Goal: Use online tool/utility: Utilize a website feature to perform a specific function

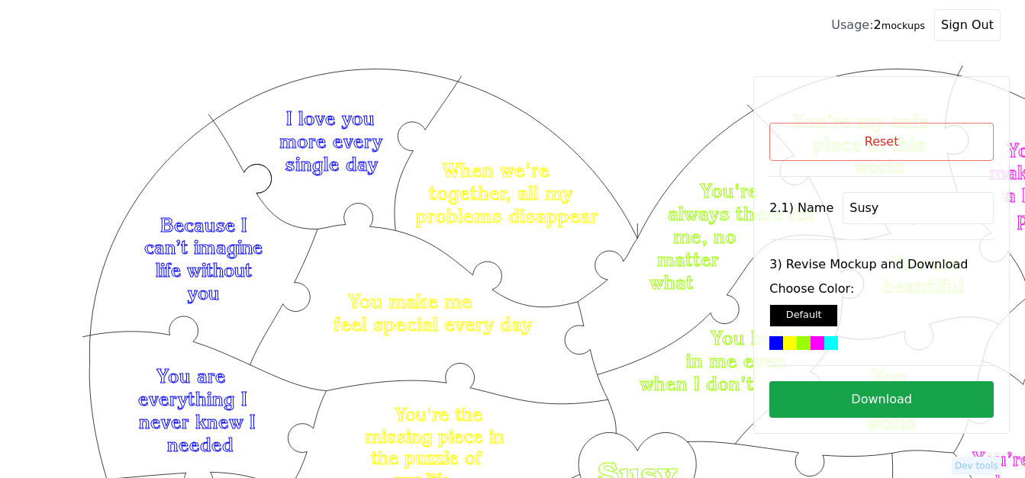
click at [904, 137] on button "Reset" at bounding box center [881, 142] width 224 height 38
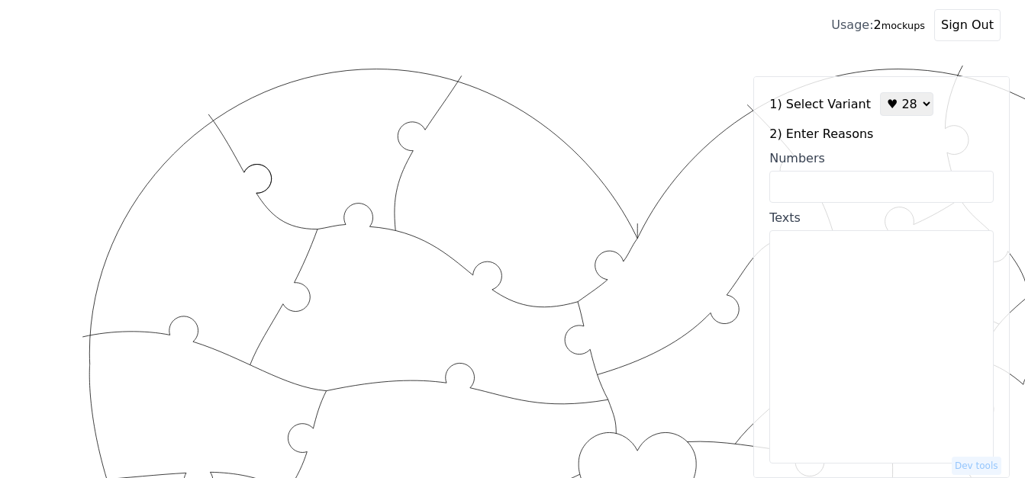
click at [895, 107] on select "♥ 12 ♥ 18 ♥ 28 ♥ 40 ♥ 50 ♥ 60 ♥ 70" at bounding box center [906, 104] width 53 height 24
select select "1"
click at [880, 92] on select "♥ 12 ♥ 18 ♥ 28 ♥ 40 ♥ 50 ♥ 60 ♥ 70" at bounding box center [906, 104] width 53 height 24
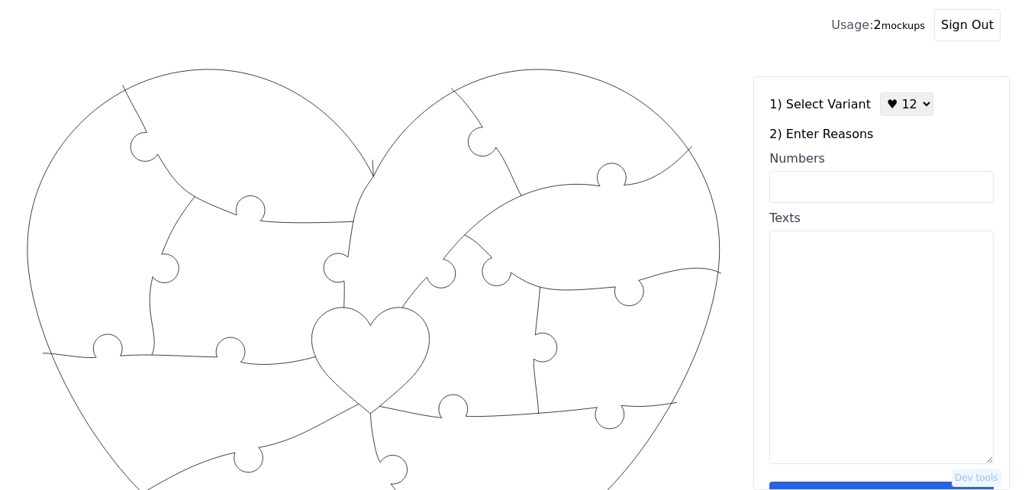
click at [861, 192] on input "Numbers" at bounding box center [881, 187] width 224 height 32
type input "2.5.6.8.10.55.78.60.90.100 36.42"
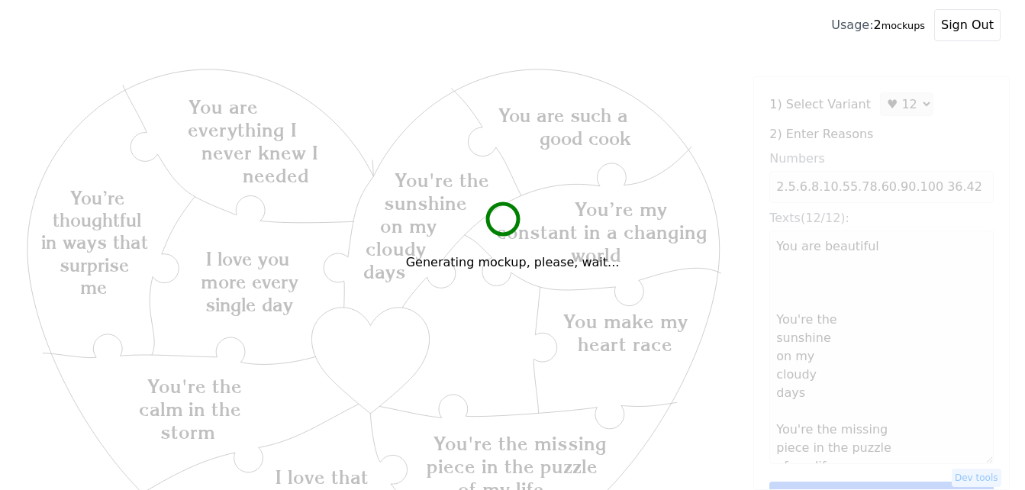
type textarea "You are beautiful You're the sunshine on my cloudy days You're the missing piec…"
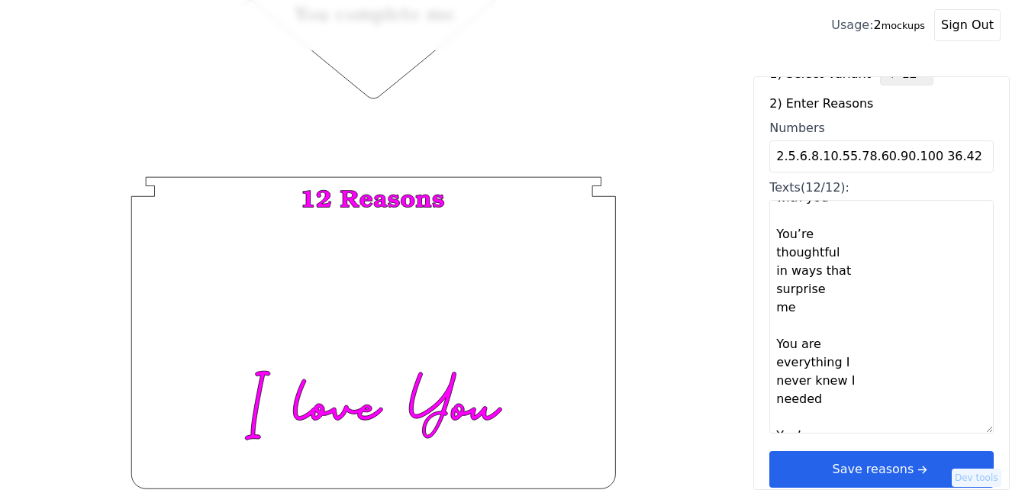
scroll to position [46, 0]
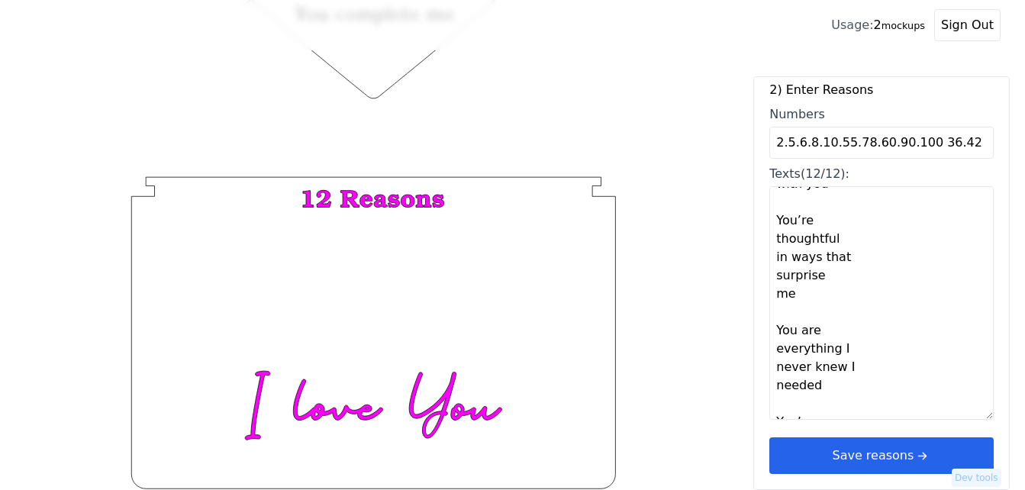
click at [913, 452] on icon "arrow right short" at bounding box center [921, 455] width 17 height 17
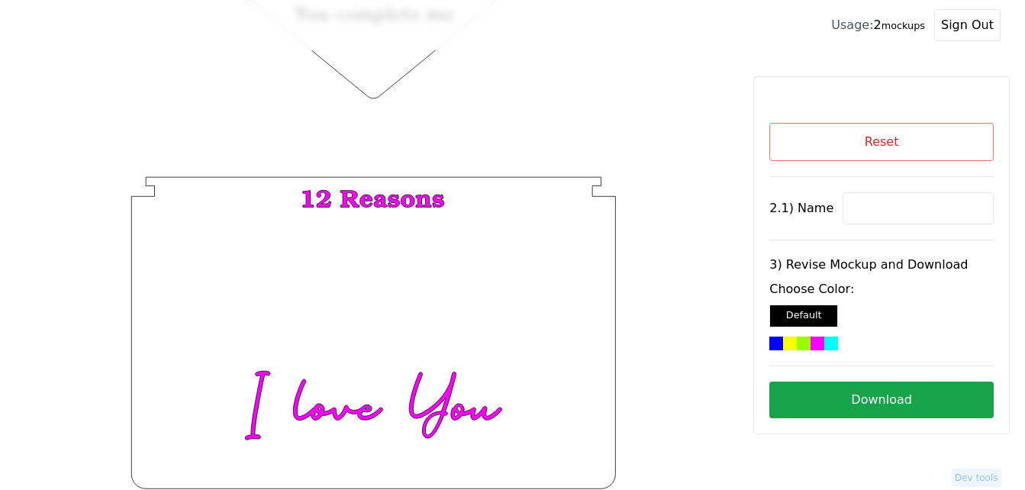
click at [842, 206] on input at bounding box center [917, 208] width 151 height 32
paste input "[PERSON_NAME]"
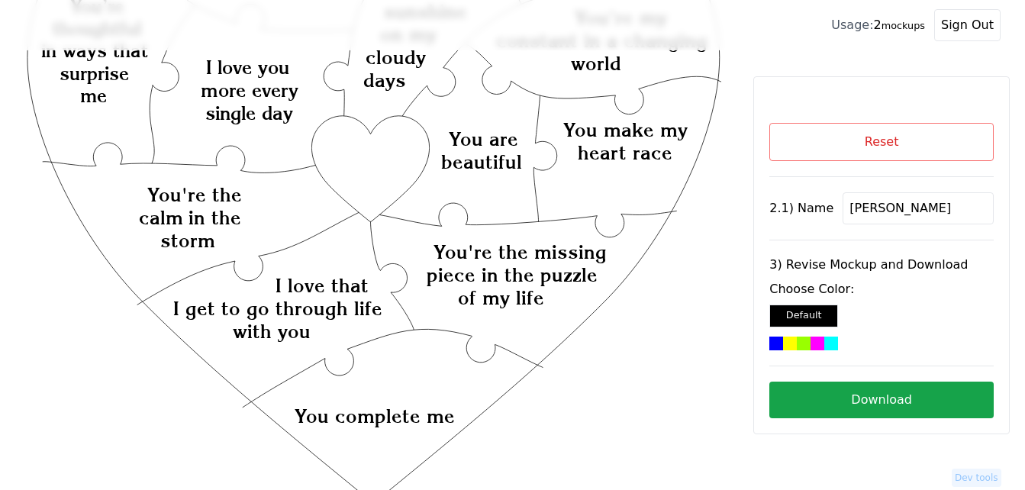
scroll to position [60, 0]
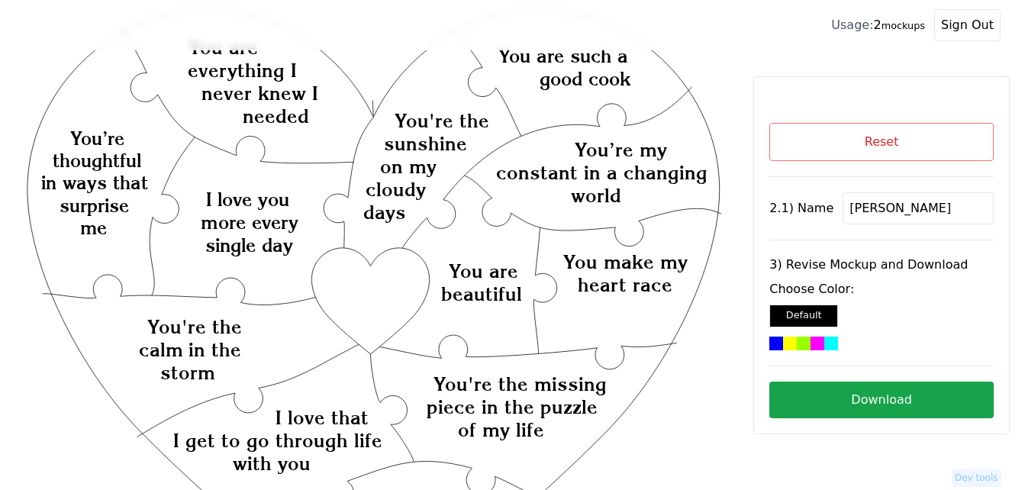
type input "[PERSON_NAME]"
click at [827, 346] on div at bounding box center [831, 343] width 14 height 14
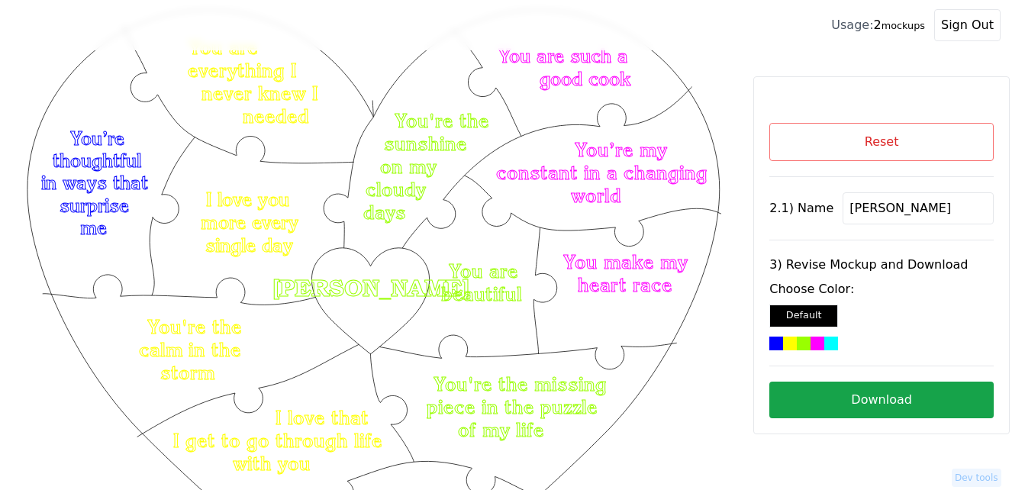
click at [875, 399] on button "Download" at bounding box center [881, 399] width 224 height 37
click at [868, 134] on button "Reset" at bounding box center [881, 142] width 224 height 38
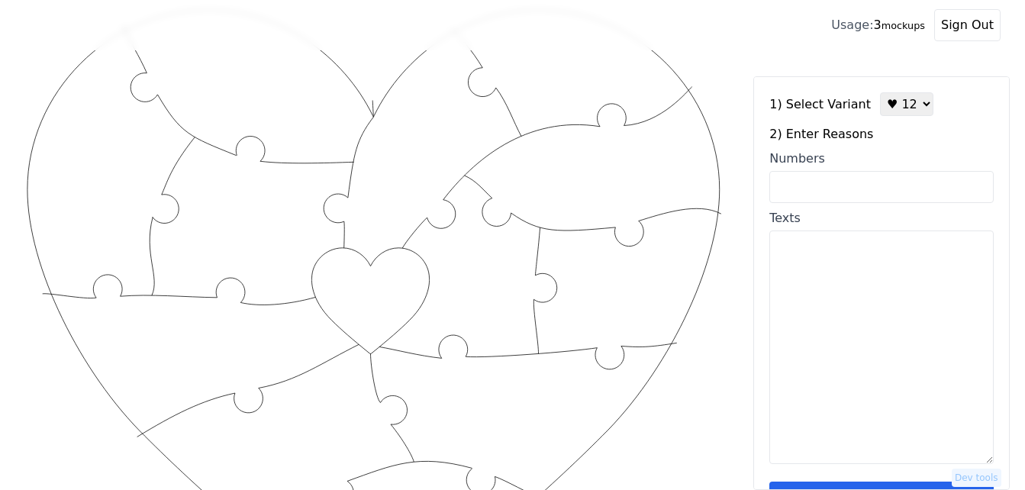
click at [909, 104] on select "♥ 12 ♥ 18 ♥ 28 ♥ 40 ♥ 50 ♥ 60 ♥ 70" at bounding box center [906, 104] width 53 height 24
select select "2"
click at [880, 92] on select "♥ 12 ♥ 18 ♥ 28 ♥ 40 ♥ 50 ♥ 60 ♥ 70" at bounding box center [906, 104] width 53 height 24
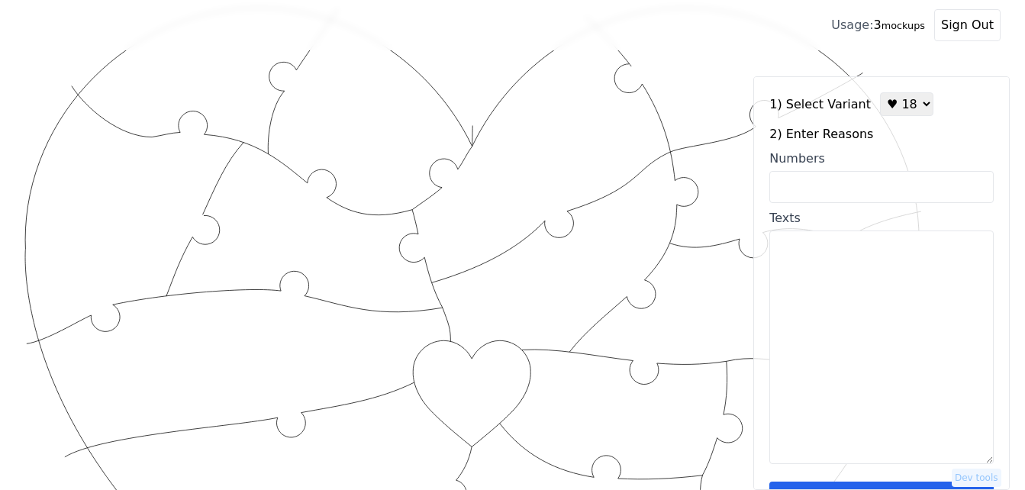
click at [867, 185] on input "Numbers" at bounding box center [881, 187] width 224 height 32
paste input "4,9,14,17,30,27,23,33,41,58,63,68,70,75,92,85,93,51"
type input "4,9,14,17,30,27,23,33,41,58,63,68,70,75,92,85,93,51"
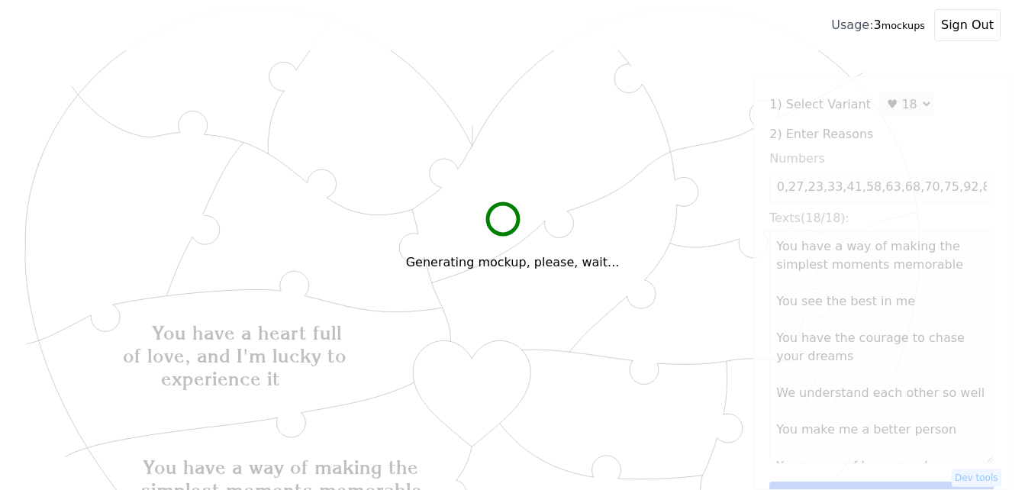
scroll to position [0, 0]
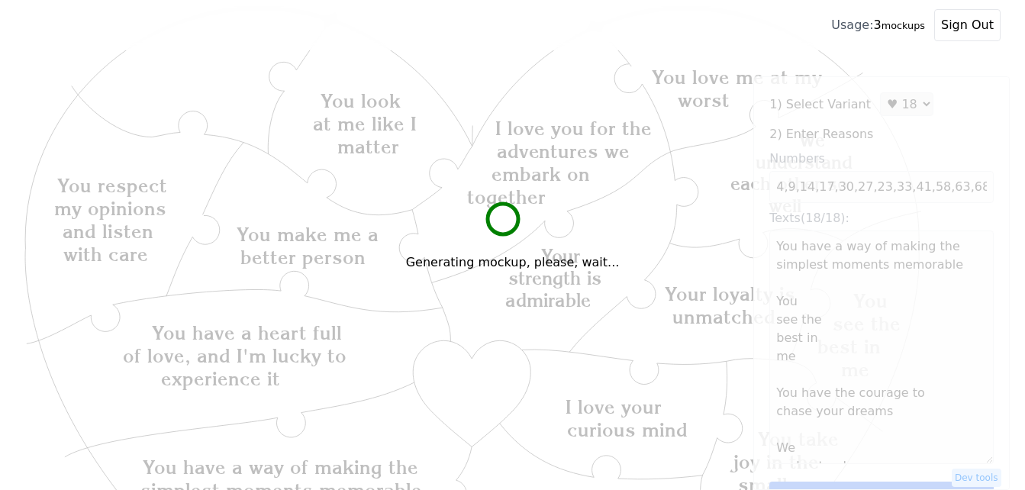
type textarea "You have a way of making the simplest moments memorable You see the best in me …"
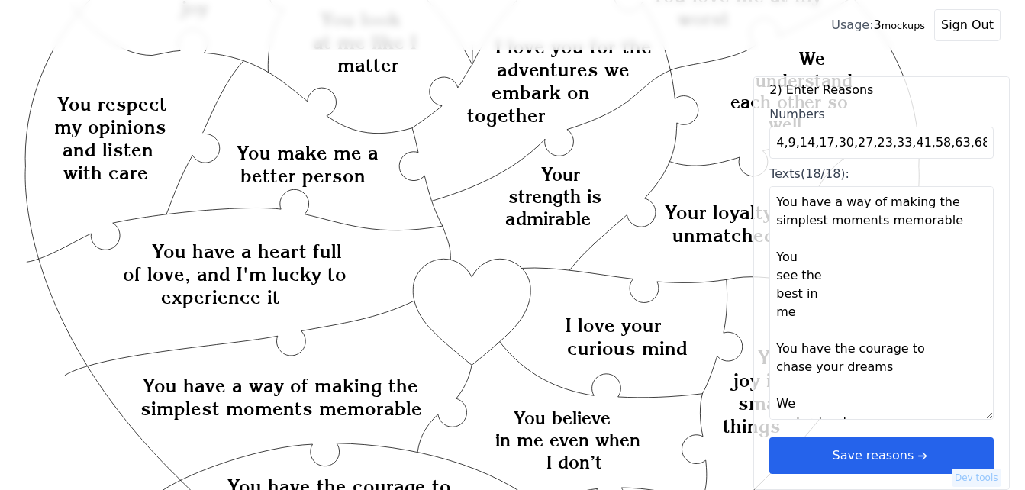
scroll to position [212, 0]
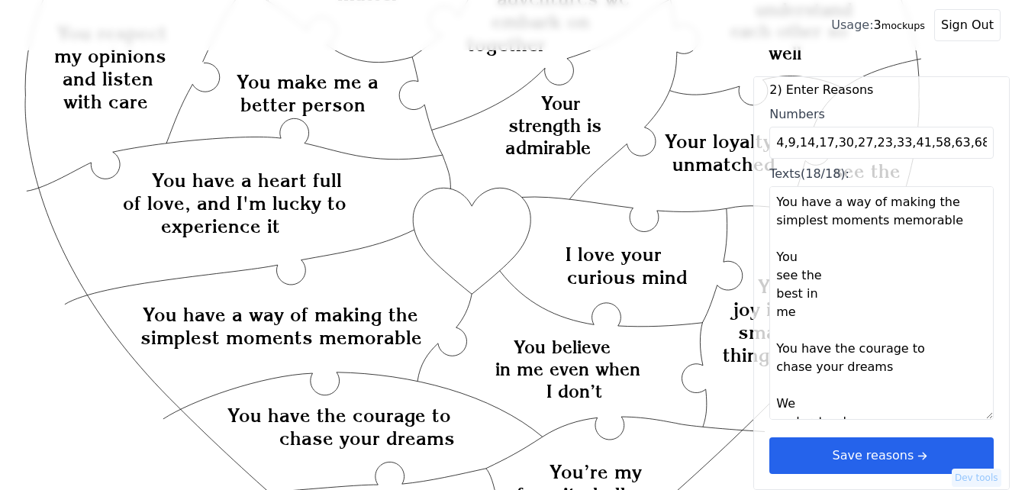
click at [899, 459] on button "Save reasons" at bounding box center [881, 455] width 224 height 37
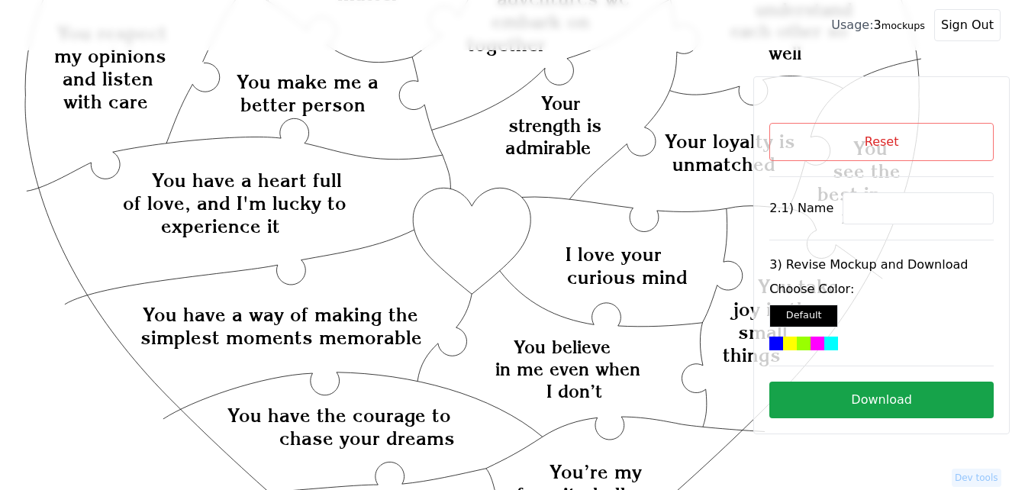
scroll to position [0, 0]
click at [889, 205] on input at bounding box center [917, 208] width 151 height 32
paste input "Xandi"
type input "Xandi"
click at [473, 253] on icon "Created with Snap Created with Snap Created with Snap You have a heart full of …" at bounding box center [472, 468] width 896 height 1228
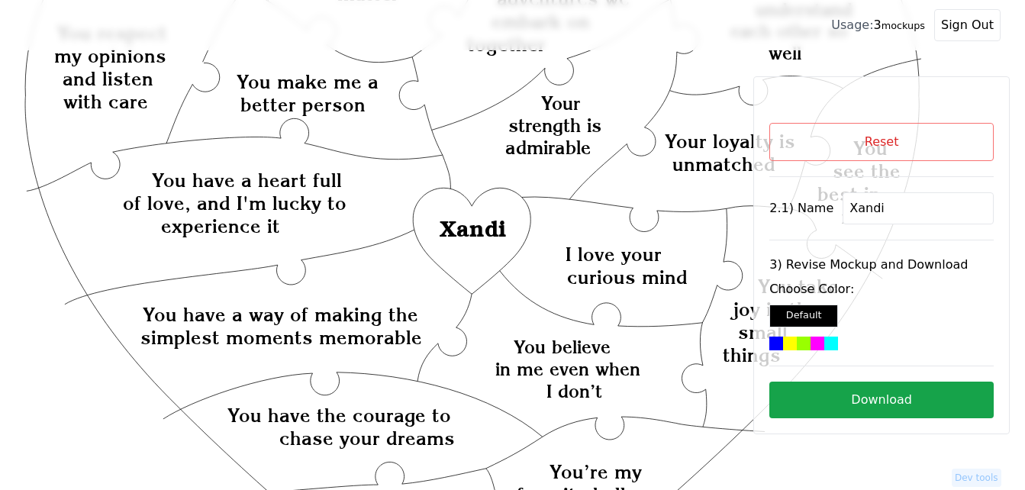
click at [800, 343] on div at bounding box center [804, 343] width 14 height 14
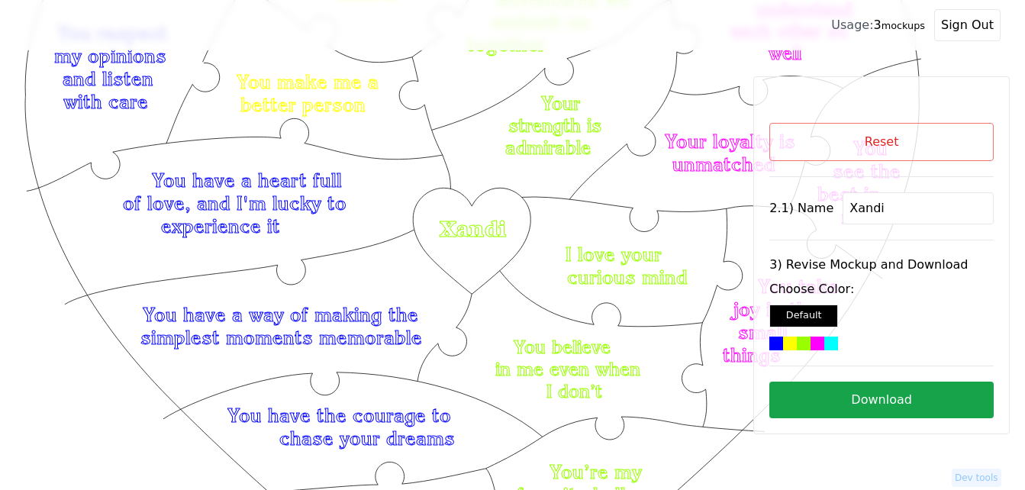
click at [884, 392] on button "Download" at bounding box center [881, 399] width 224 height 37
click at [893, 144] on button "Reset" at bounding box center [881, 142] width 224 height 38
select select "2"
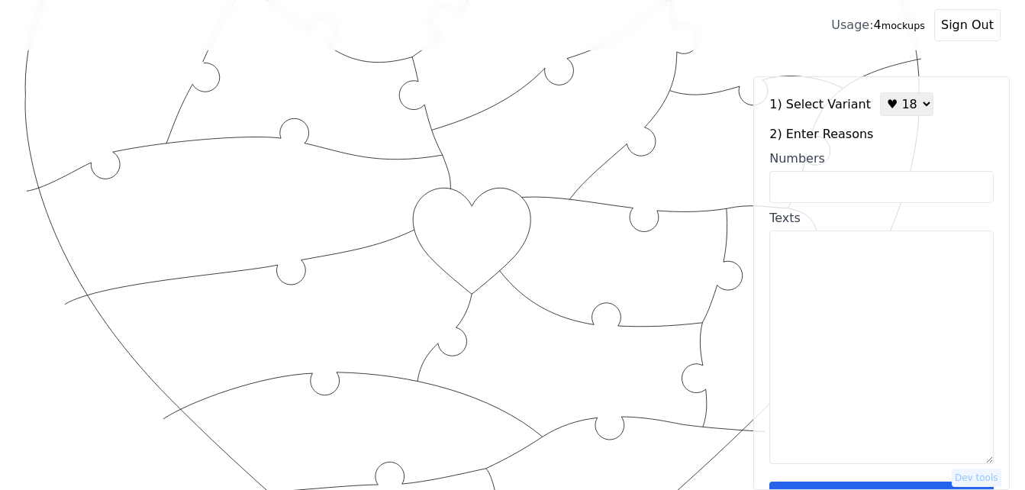
click at [875, 188] on input "Numbers" at bounding box center [881, 187] width 224 height 32
drag, startPoint x: 875, startPoint y: 188, endPoint x: 808, endPoint y: 312, distance: 140.7
click at [808, 312] on textarea "Texts" at bounding box center [881, 346] width 224 height 233
paste textarea "Fiercely protective Wildly Romantic So compassionate I love laughing in bed wit…"
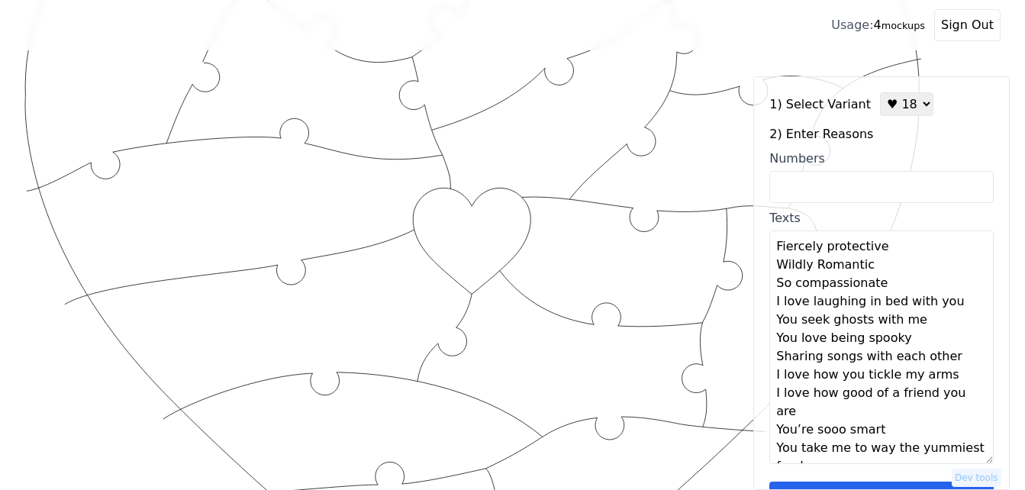
click at [903, 250] on textarea "Fiercely protective Wildly Romantic So compassionate I love laughing in bed wit…" at bounding box center [881, 346] width 224 height 233
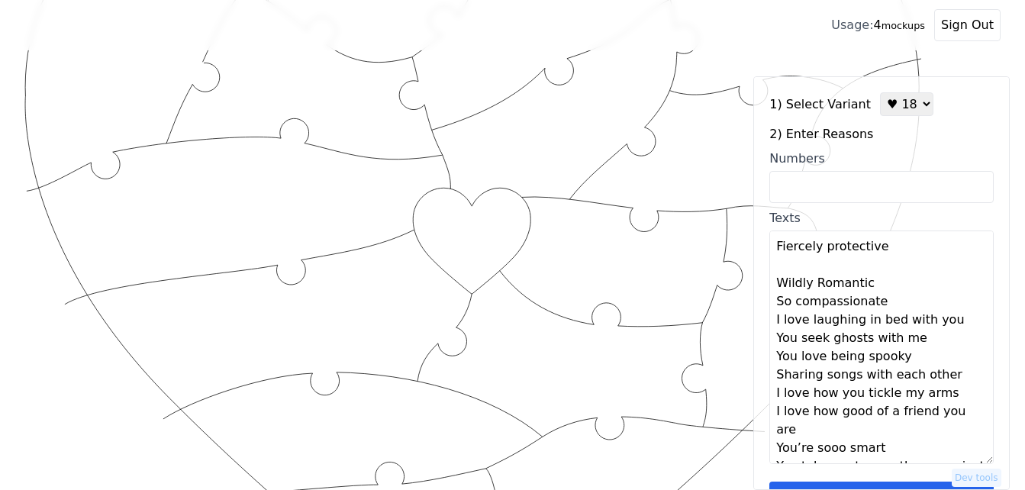
click at [890, 281] on textarea "Fiercely protective Wildly Romantic So compassionate I love laughing in bed wit…" at bounding box center [881, 346] width 224 height 233
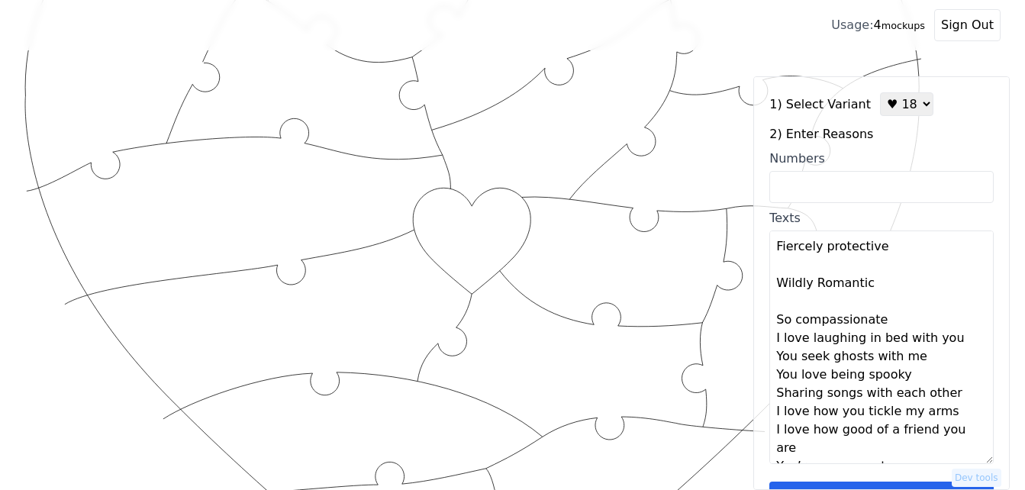
click at [882, 323] on textarea "Fiercely protective Wildly Romantic So compassionate I love laughing in bed wit…" at bounding box center [881, 346] width 224 height 233
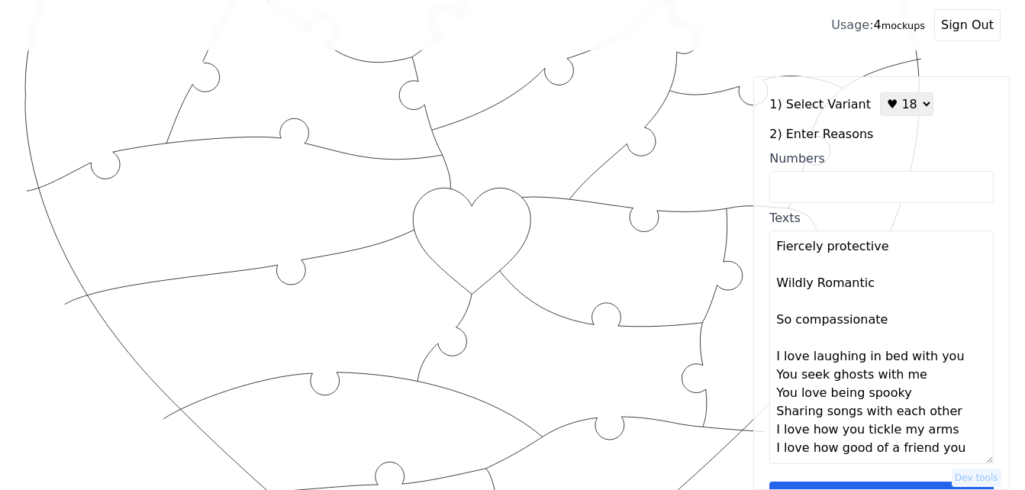
click at [950, 362] on textarea "Fiercely protective Wildly Romantic So compassionate I love laughing in bed wit…" at bounding box center [881, 346] width 224 height 233
click at [940, 386] on textarea "Fiercely protective Wildly Romantic So compassionate I love laughing in bed wit…" at bounding box center [881, 346] width 224 height 233
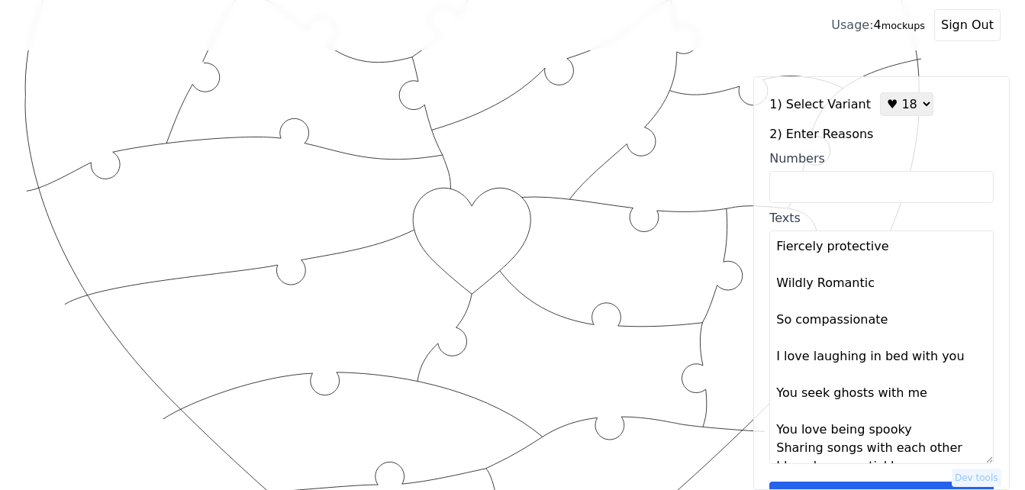
scroll to position [76, 0]
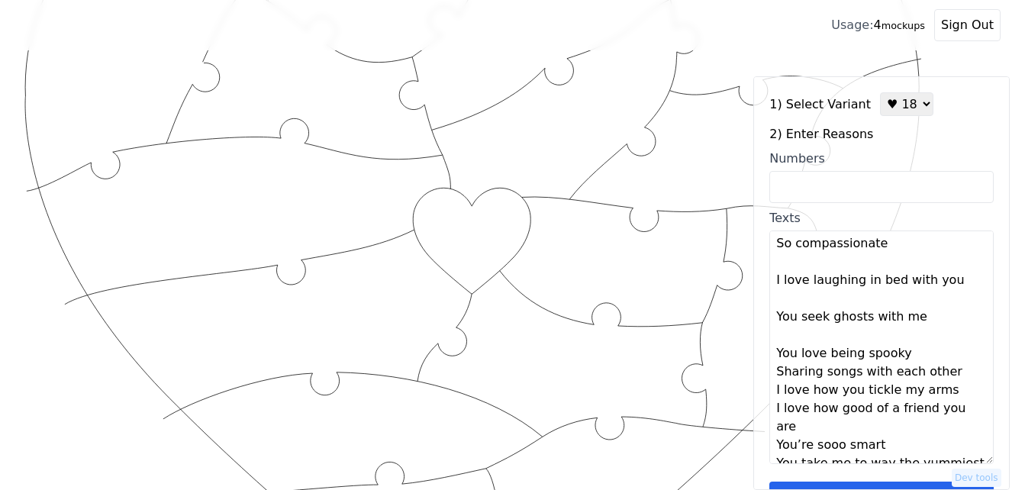
click at [912, 352] on textarea "Fiercely protective Wildly Romantic So compassionate I love laughing in bed wit…" at bounding box center [881, 346] width 224 height 233
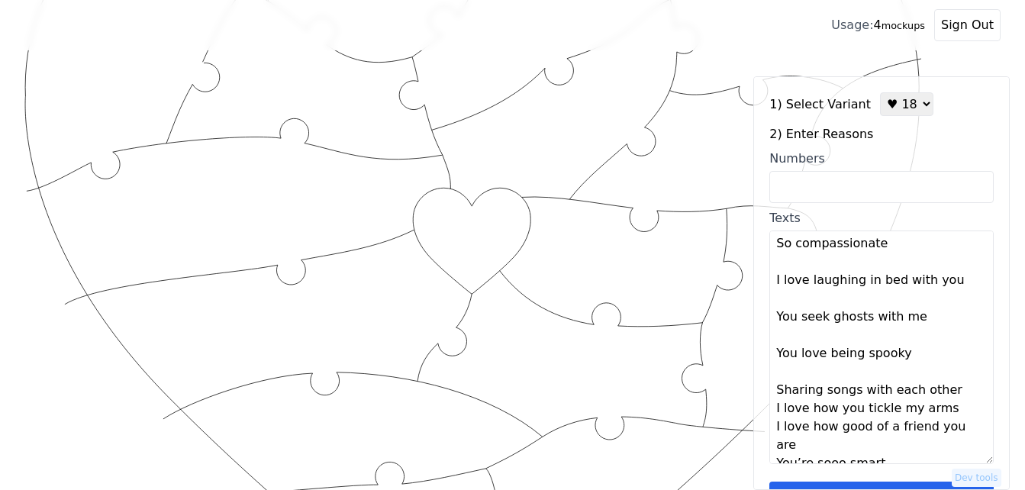
click at [958, 394] on textarea "Fiercely protective Wildly Romantic So compassionate I love laughing in bed wit…" at bounding box center [881, 346] width 224 height 233
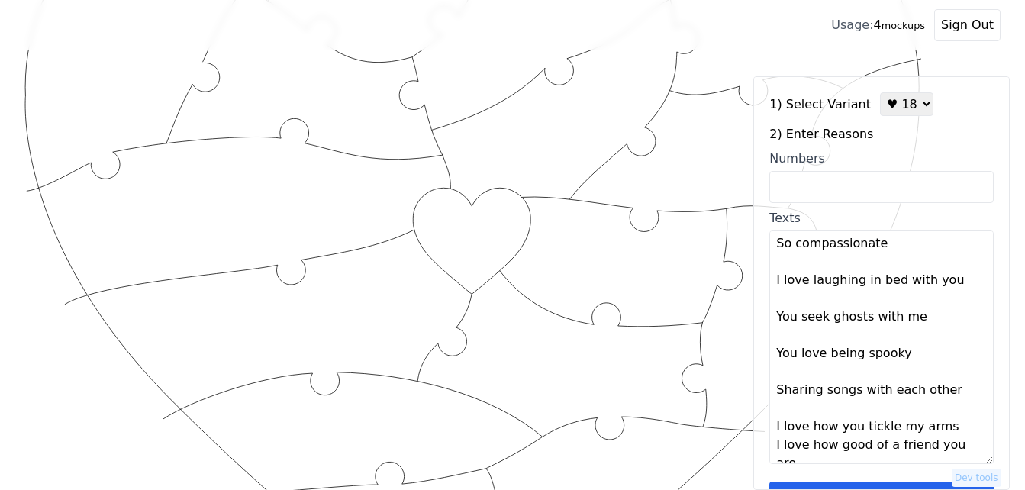
click at [948, 429] on textarea "Fiercely protective Wildly Romantic So compassionate I love laughing in bed wit…" at bounding box center [881, 346] width 224 height 233
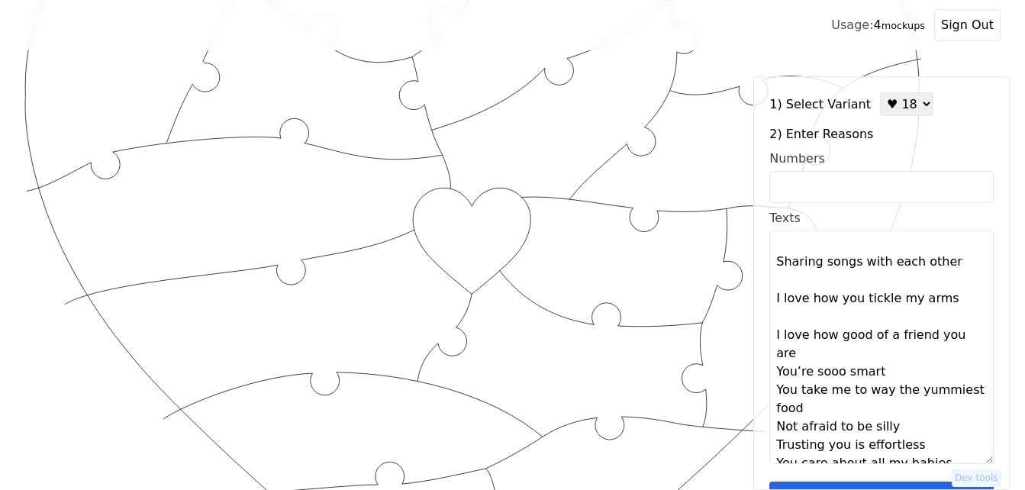
scroll to position [229, 0]
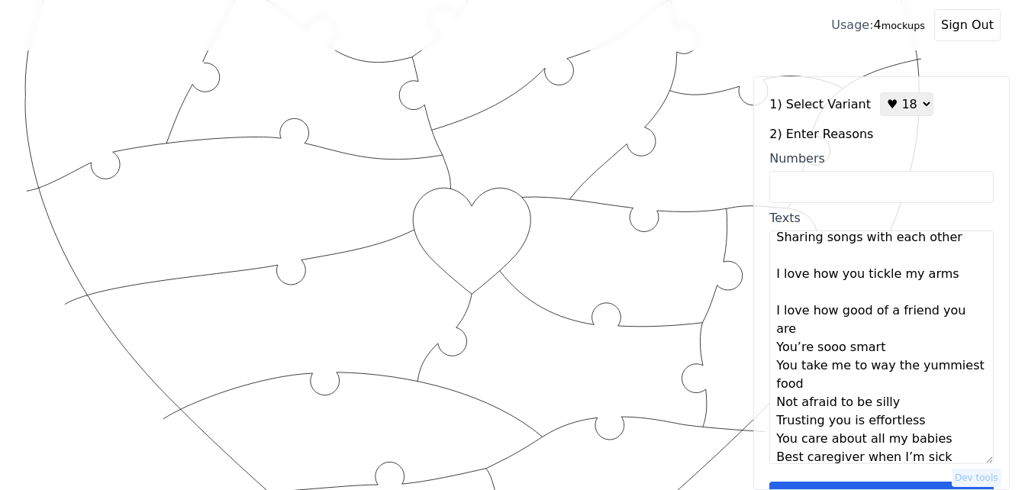
click at [810, 321] on textarea "Fiercely protective Wildly Romantic So compassionate I love laughing in bed wit…" at bounding box center [881, 346] width 224 height 233
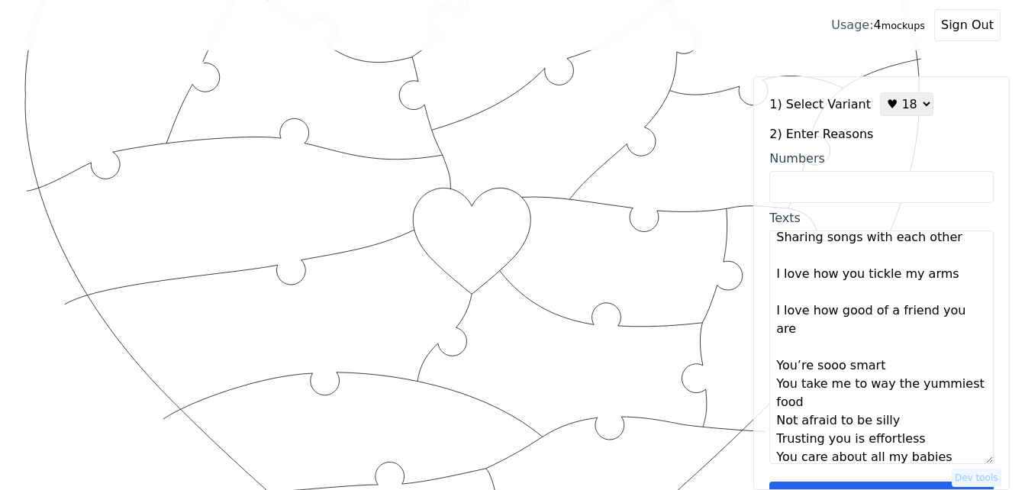
click at [903, 368] on textarea "Fiercely protective Wildly Romantic So compassionate I love laughing in bed wit…" at bounding box center [881, 346] width 224 height 233
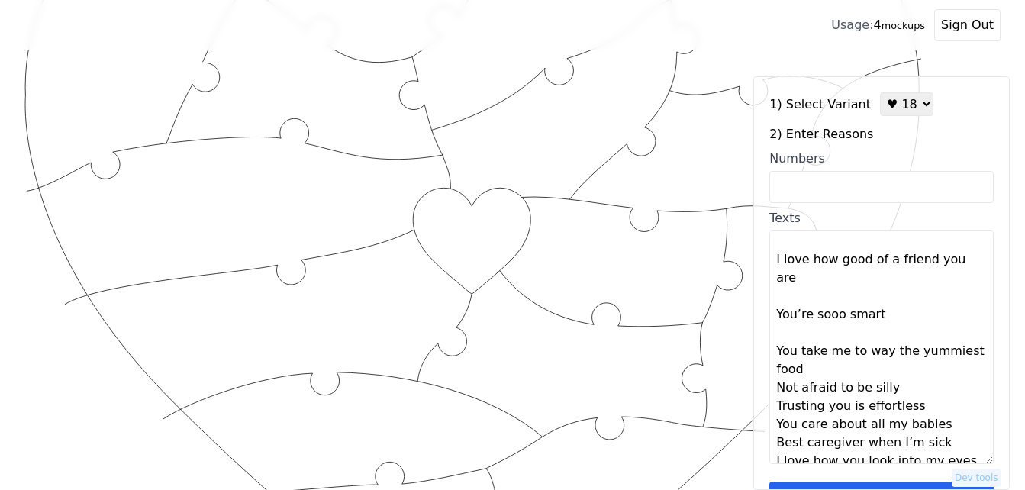
scroll to position [305, 0]
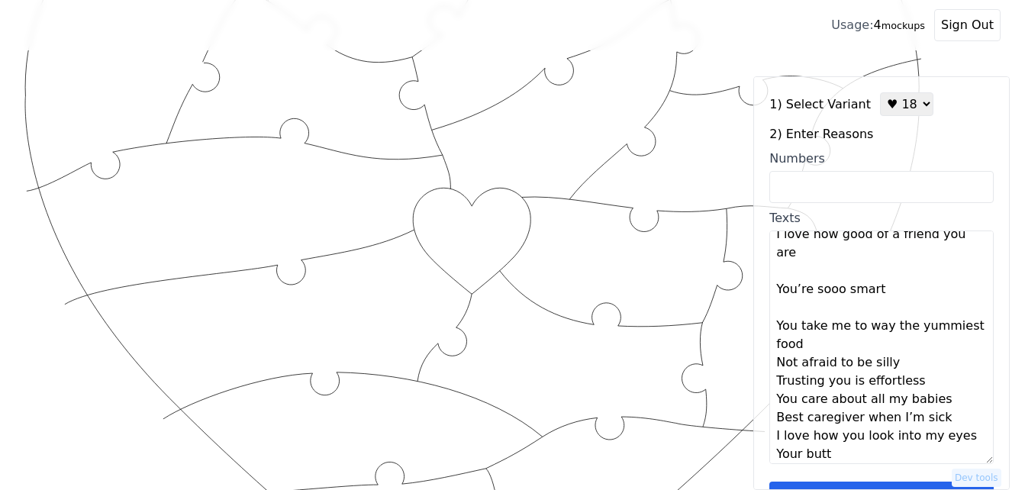
click at [823, 345] on textarea "Fiercely protective Wildly Romantic So compassionate I love laughing in bed wit…" at bounding box center [881, 346] width 224 height 233
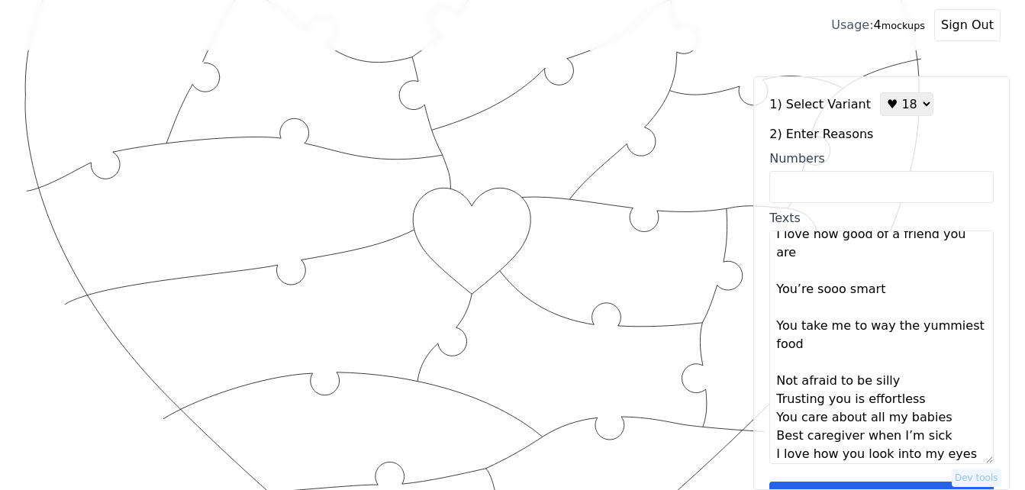
click at [926, 378] on textarea "Fiercely protective Wildly Romantic So compassionate I love laughing in bed wit…" at bounding box center [881, 346] width 224 height 233
click at [939, 408] on textarea "Fiercely protective Wildly Romantic So compassionate I love laughing in bed wit…" at bounding box center [881, 346] width 224 height 233
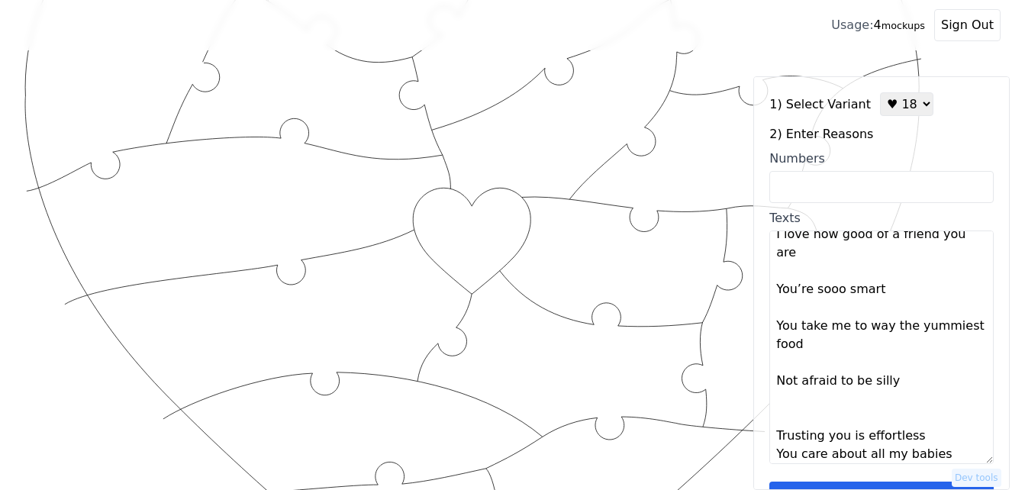
scroll to position [381, 0]
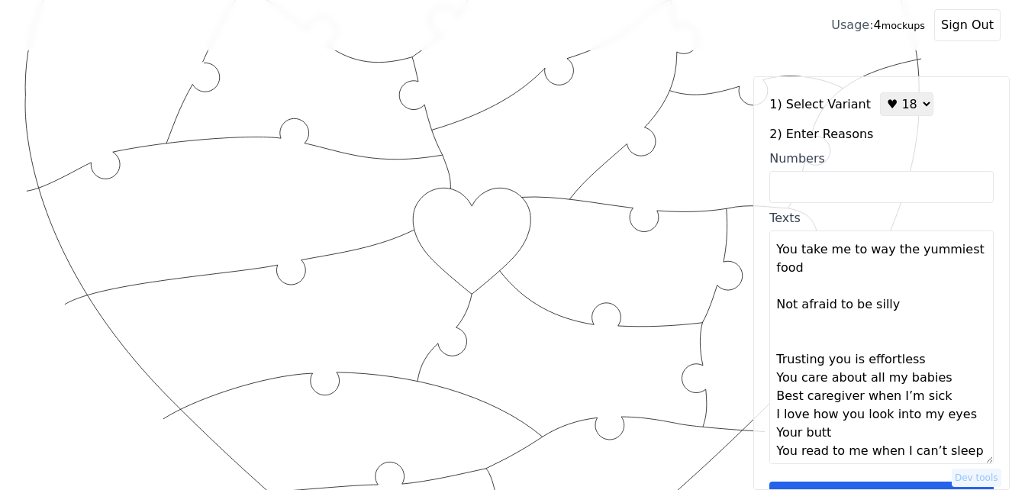
click at [929, 359] on textarea "Fiercely protective Wildly Romantic So compassionate I love laughing in bed wit…" at bounding box center [881, 346] width 224 height 233
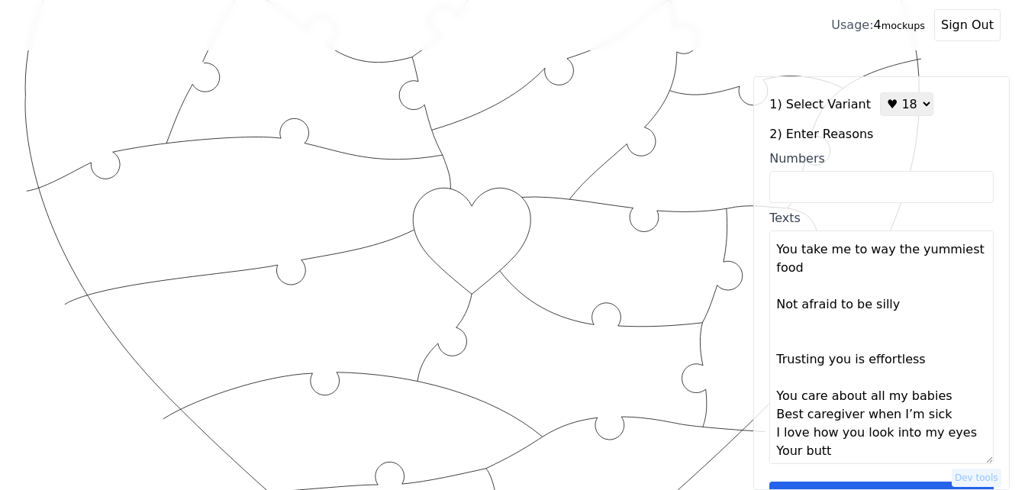
click at [957, 403] on textarea "Fiercely protective Wildly Romantic So compassionate I love laughing in bed wit…" at bounding box center [881, 346] width 224 height 233
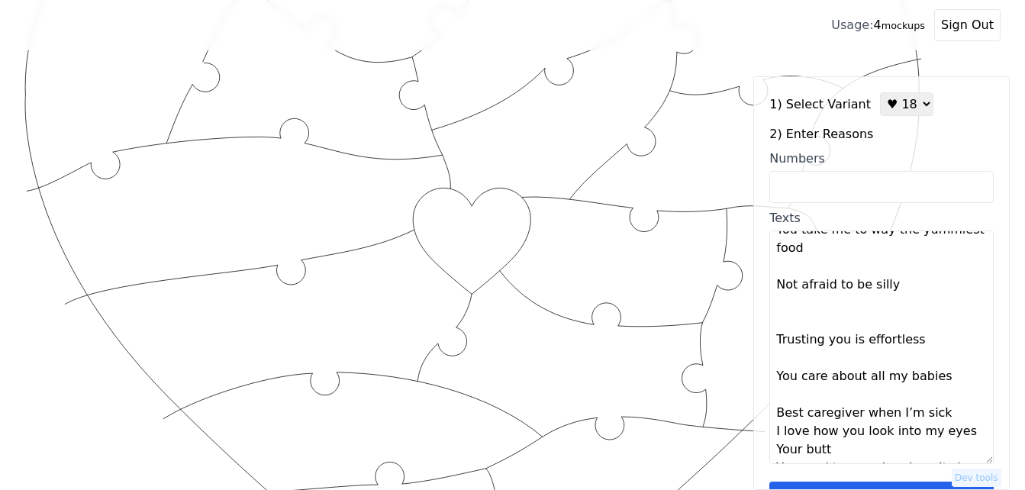
scroll to position [421, 0]
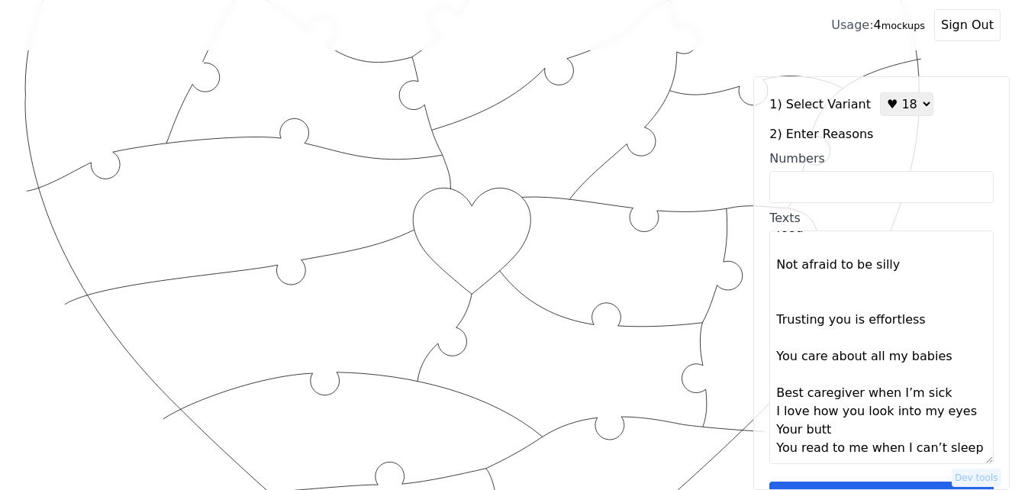
click at [942, 387] on textarea "Fiercely protective Wildly Romantic So compassionate I love laughing in bed wit…" at bounding box center [881, 346] width 224 height 233
click at [858, 451] on textarea "Fiercely protective Wildly Romantic So compassionate I love laughing in bed wit…" at bounding box center [881, 346] width 224 height 233
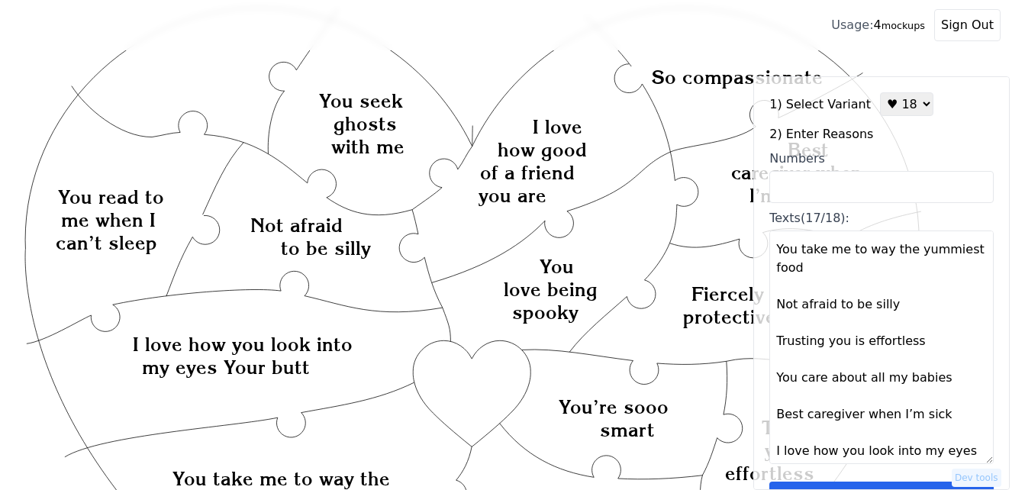
scroll to position [439, 0]
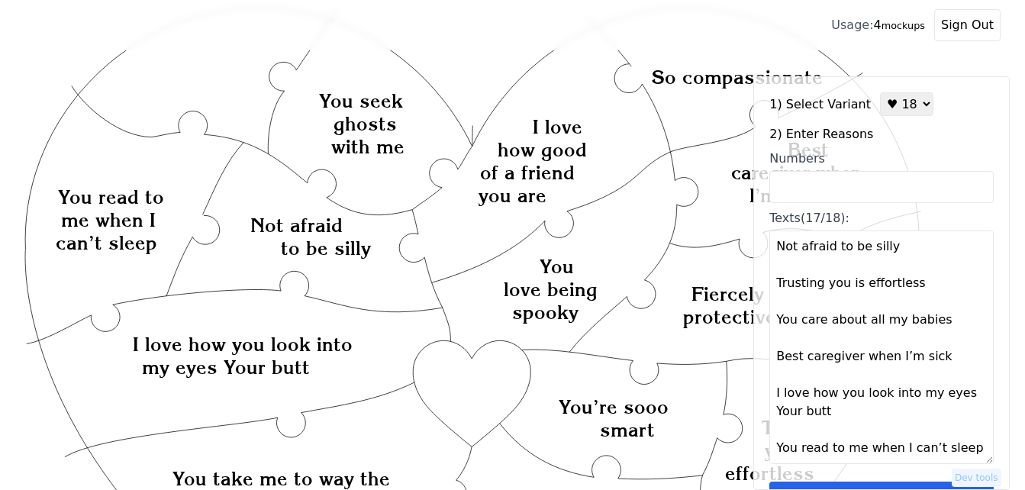
click at [955, 399] on textarea "Fiercely protective Wildly Romantic So compassionate I love laughing in bed wit…" at bounding box center [881, 346] width 224 height 233
click at [894, 404] on textarea "Fiercely protective Wildly Romantic So compassionate I love laughing in bed wit…" at bounding box center [881, 346] width 224 height 233
click at [961, 397] on textarea "Fiercely protective Wildly Romantic So compassionate I love laughing in bed wit…" at bounding box center [881, 346] width 224 height 233
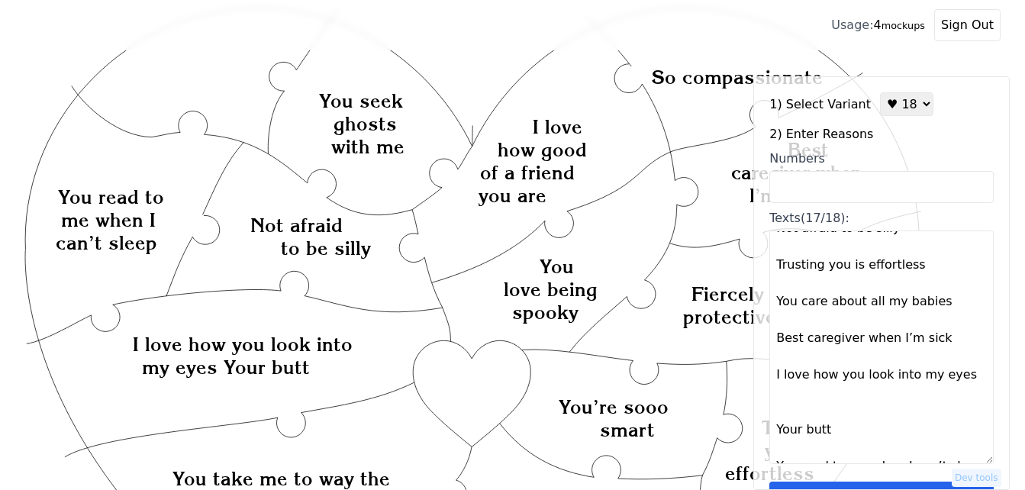
type textarea "Fiercely protective Wildly Romantic So compassionate I love laughing in bed wit…"
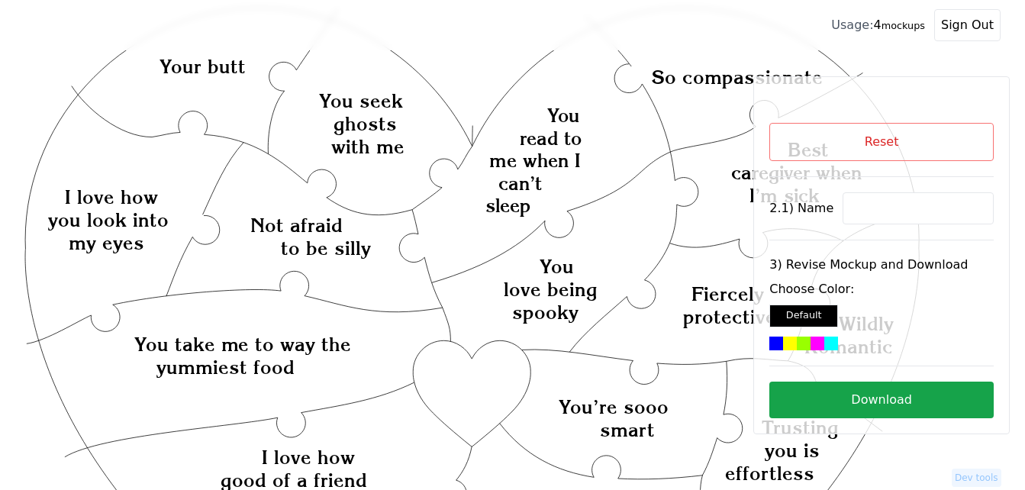
click at [882, 207] on input at bounding box center [917, 208] width 151 height 32
paste input "[PERSON_NAME]"
type input "[PERSON_NAME]"
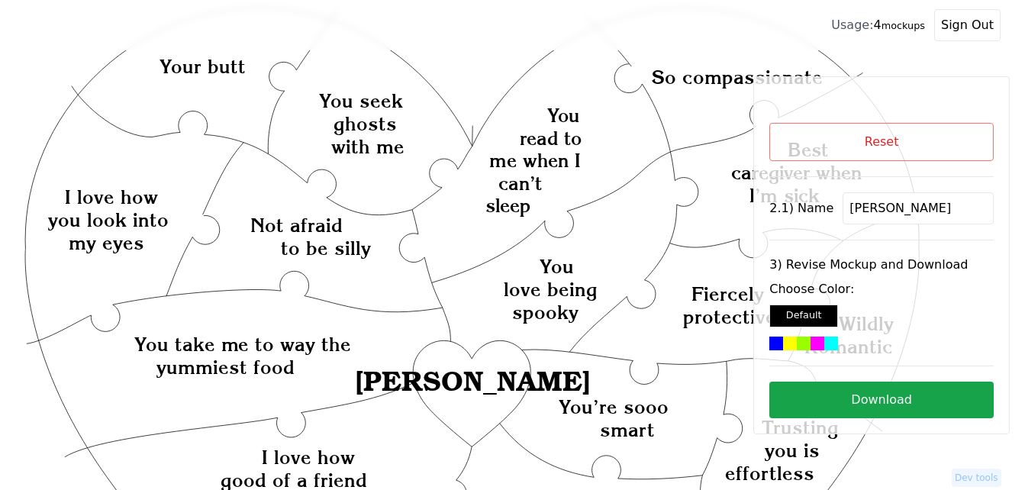
click at [813, 344] on div at bounding box center [817, 343] width 14 height 14
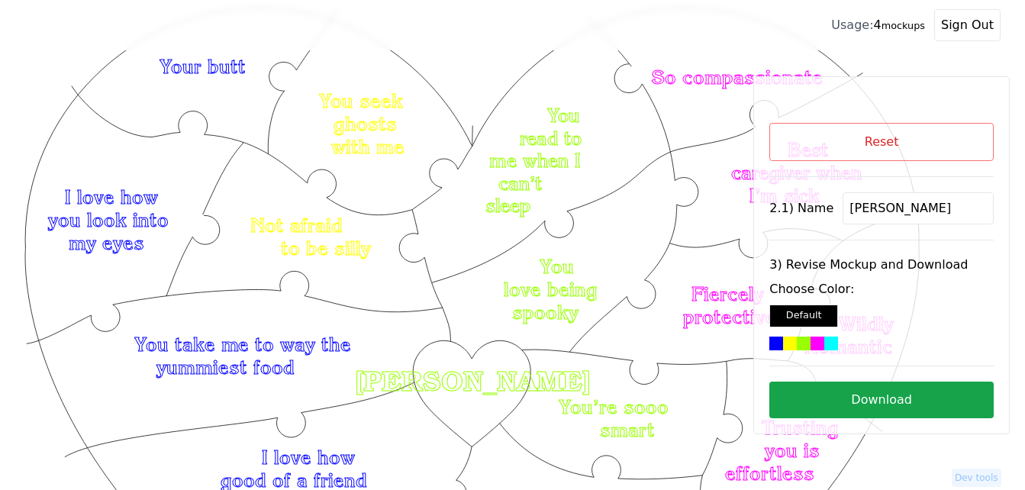
click at [836, 394] on button "Download" at bounding box center [881, 399] width 224 height 37
click at [858, 141] on button "Reset" at bounding box center [881, 142] width 224 height 38
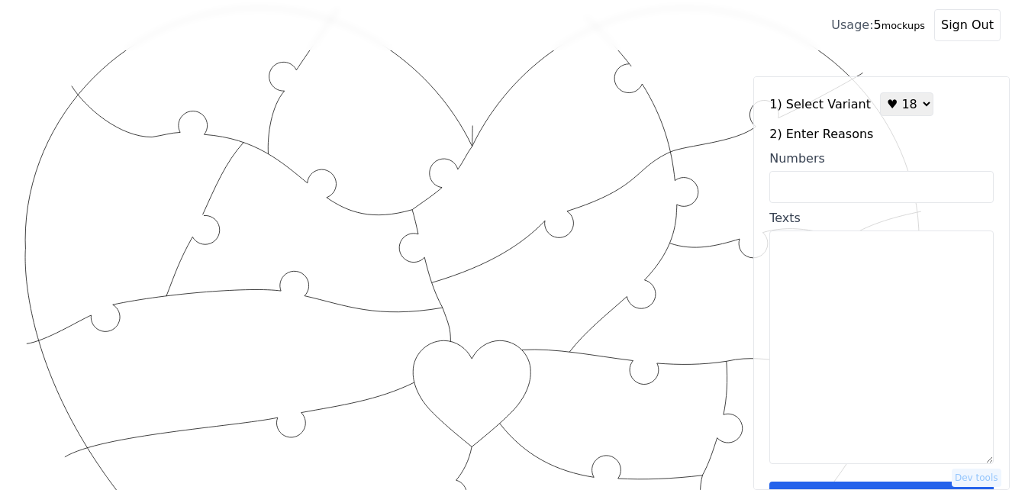
click at [884, 103] on select "♥ 12 ♥ 18 ♥ 28 ♥ 40 ♥ 50 ♥ 60 ♥ 70" at bounding box center [906, 104] width 53 height 24
select select "1"
click at [880, 92] on select "♥ 12 ♥ 18 ♥ 28 ♥ 40 ♥ 50 ♥ 60 ♥ 70" at bounding box center [906, 104] width 53 height 24
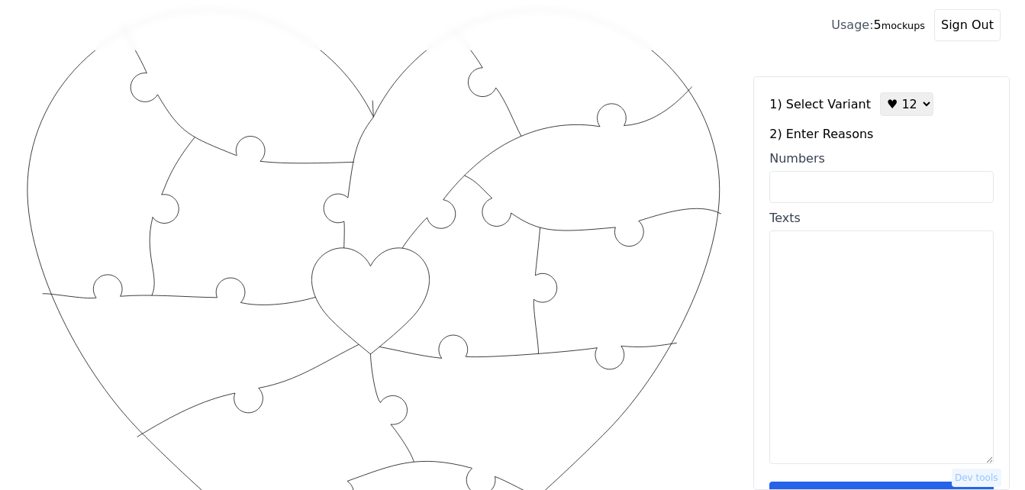
click at [832, 189] on input "Numbers" at bounding box center [881, 187] width 224 height 32
paste input "12, 13, 16, 17, 19, 28, 43, 49, 62, 84, 91, 97,"
type input "12, 13, 16, 17, 19, 28, 43, 49, 62, 84, 91, 97,"
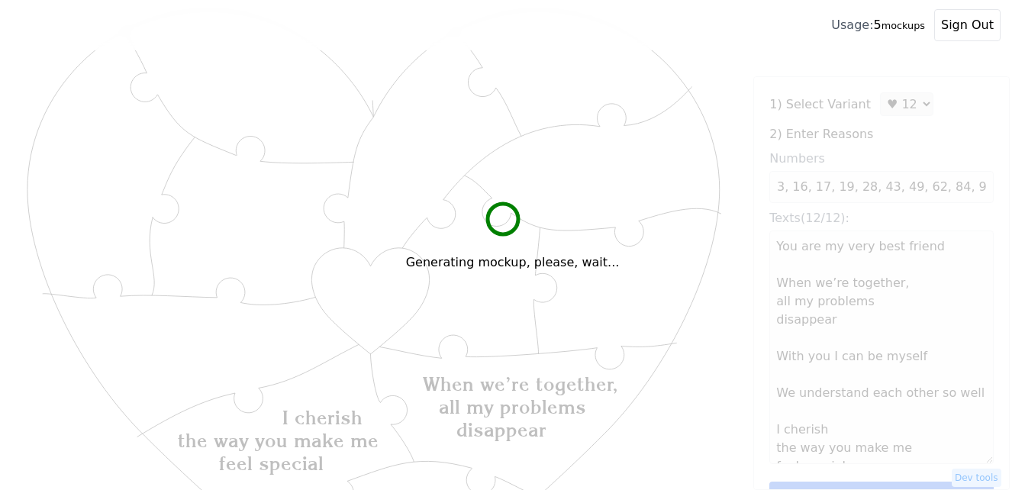
scroll to position [0, 0]
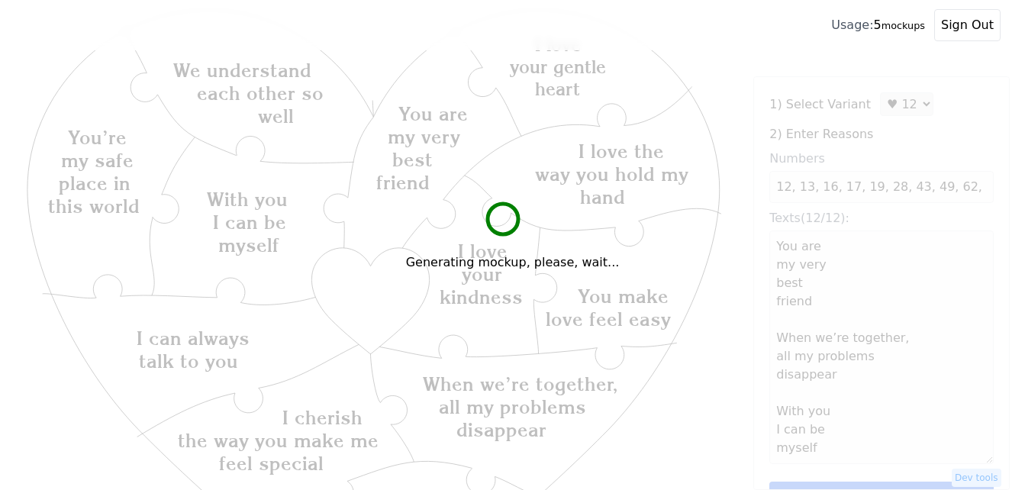
type textarea "You are my very best friend When we’re together, all my problems disappear With…"
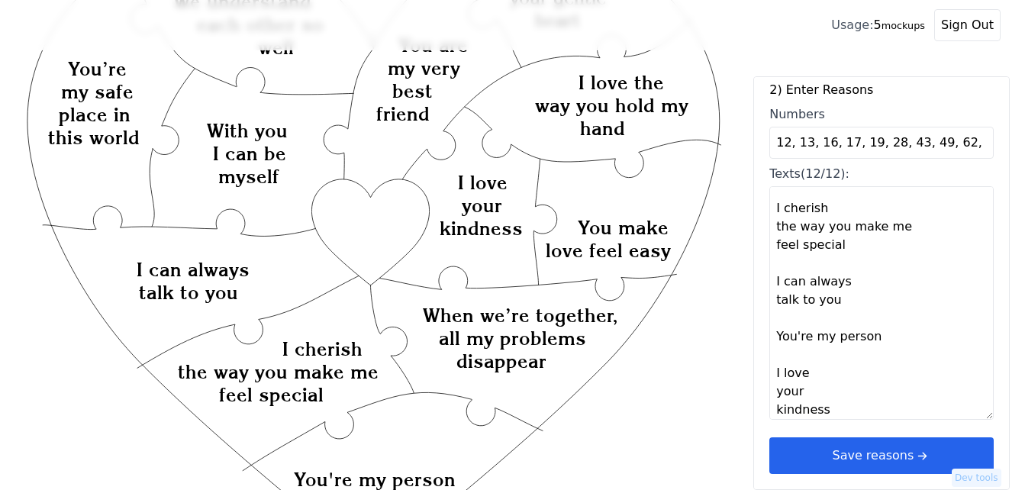
scroll to position [212, 0]
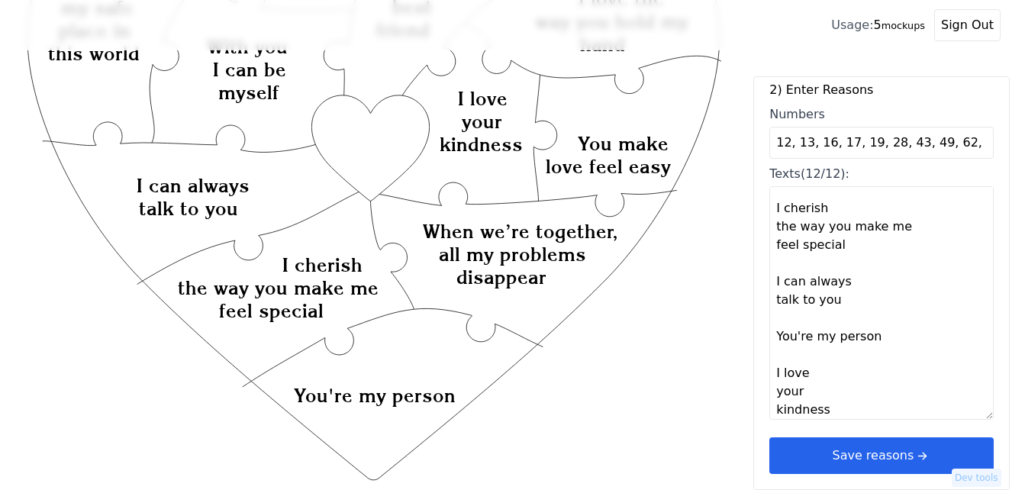
click at [902, 456] on button "Save reasons" at bounding box center [881, 455] width 224 height 37
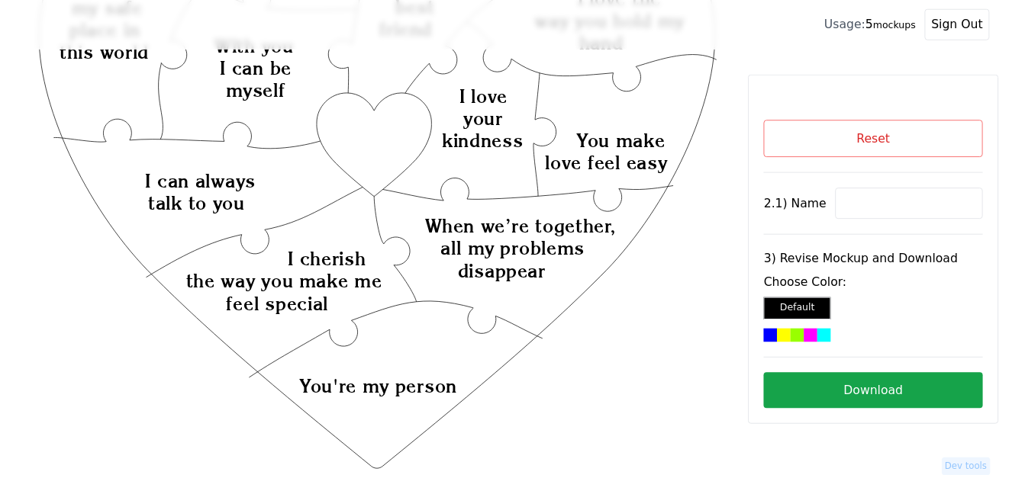
scroll to position [0, 0]
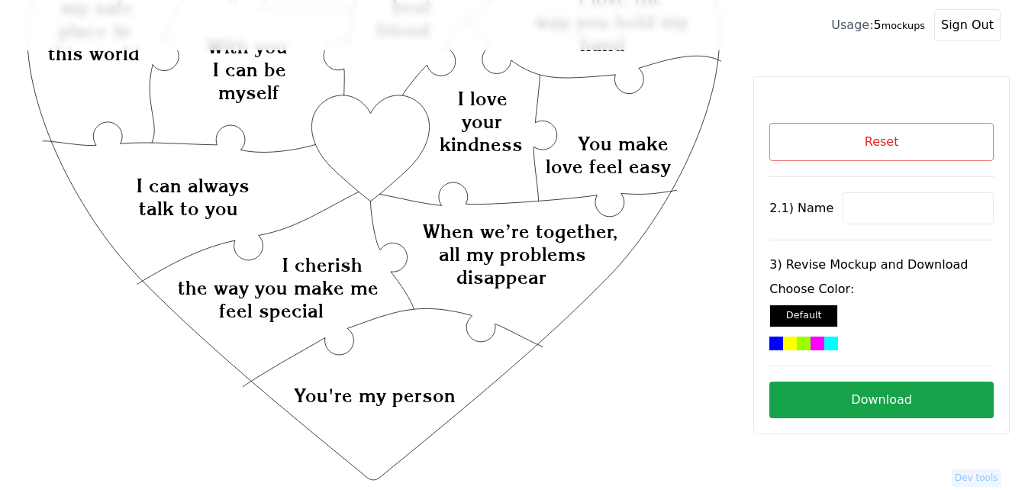
click at [880, 204] on input at bounding box center [917, 208] width 151 height 32
paste input "[PERSON_NAME]"
type input "[PERSON_NAME]"
click at [342, 135] on icon "Created with Snap Created with Snap Created with Snap When we’re together, all …" at bounding box center [373, 363] width 698 height 1018
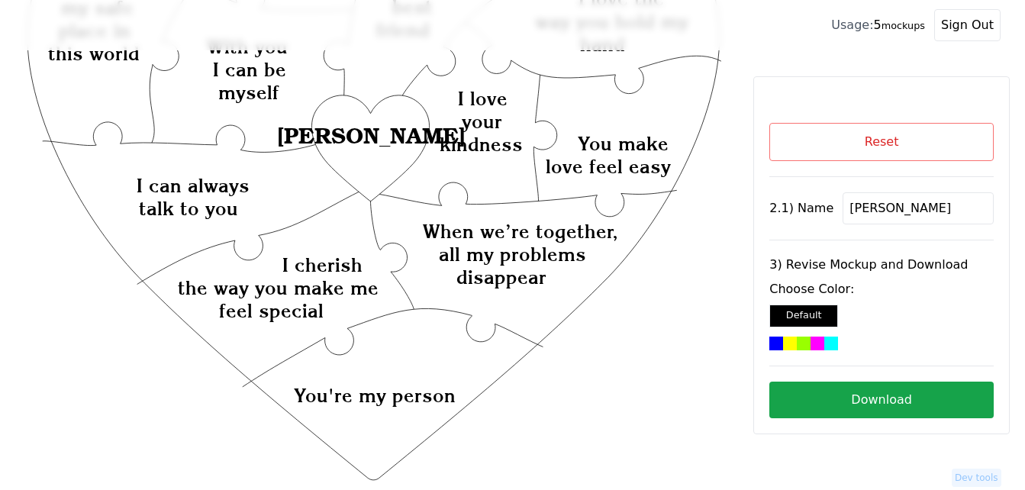
click at [813, 340] on div at bounding box center [817, 343] width 14 height 14
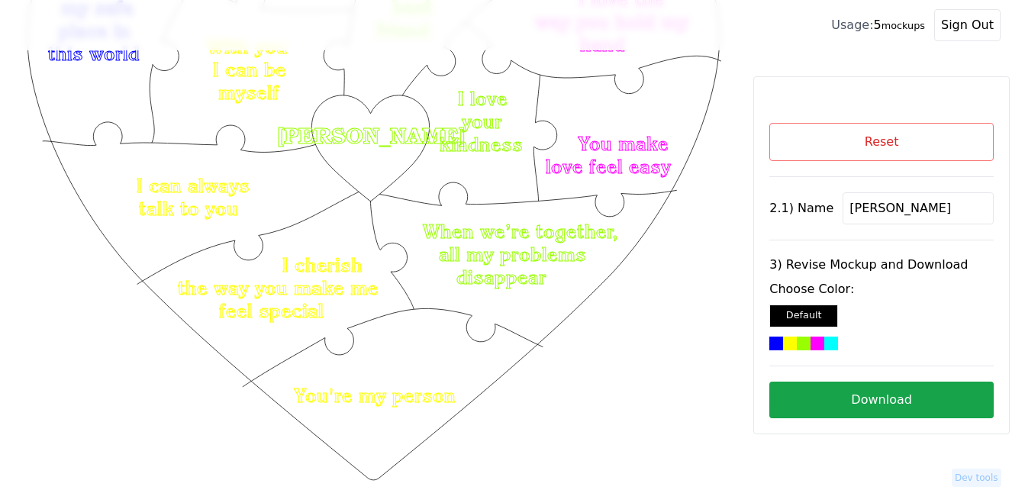
click at [864, 409] on button "Download" at bounding box center [881, 399] width 224 height 37
click at [935, 137] on button "Reset" at bounding box center [881, 142] width 224 height 38
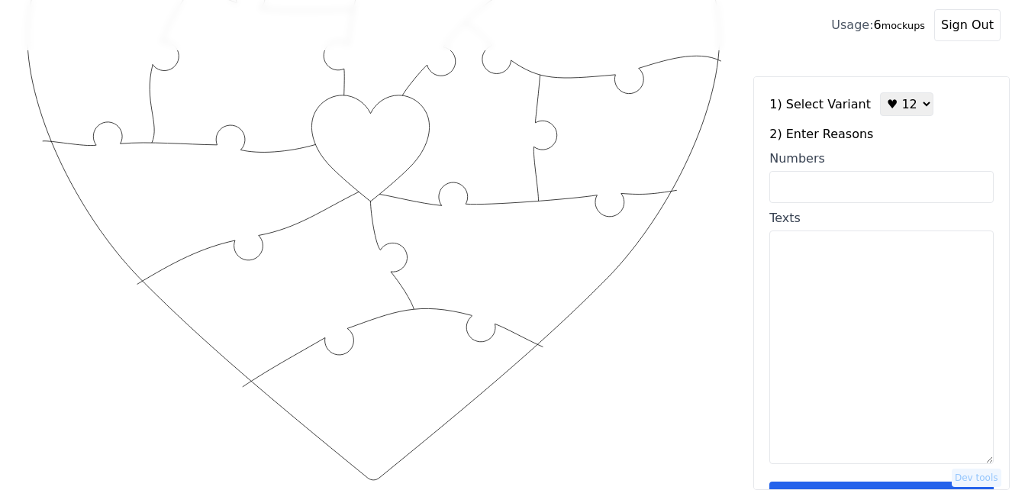
drag, startPoint x: 900, startPoint y: 98, endPoint x: 899, endPoint y: 117, distance: 18.3
click at [900, 98] on select "♥ 12 ♥ 18 ♥ 28 ♥ 40 ♥ 50 ♥ 60 ♥ 70" at bounding box center [906, 104] width 53 height 24
select select "4"
click at [880, 92] on select "♥ 12 ♥ 18 ♥ 28 ♥ 40 ♥ 50 ♥ 60 ♥ 70" at bounding box center [906, 104] width 53 height 24
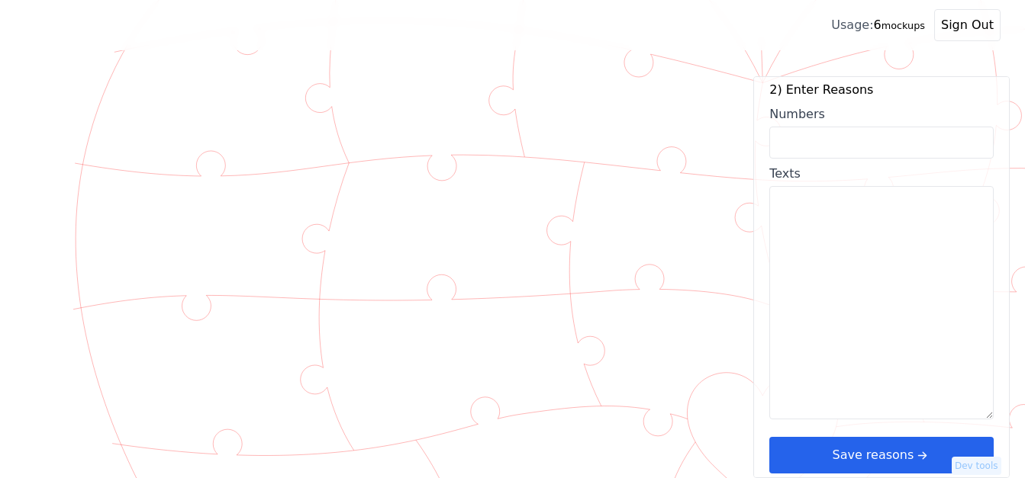
scroll to position [46, 0]
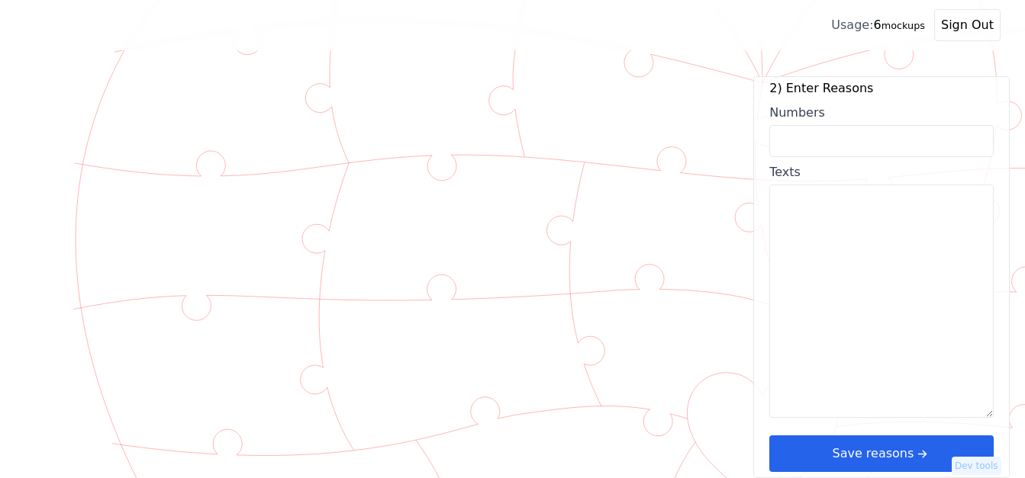
click at [889, 460] on button "Save reasons" at bounding box center [881, 454] width 224 height 37
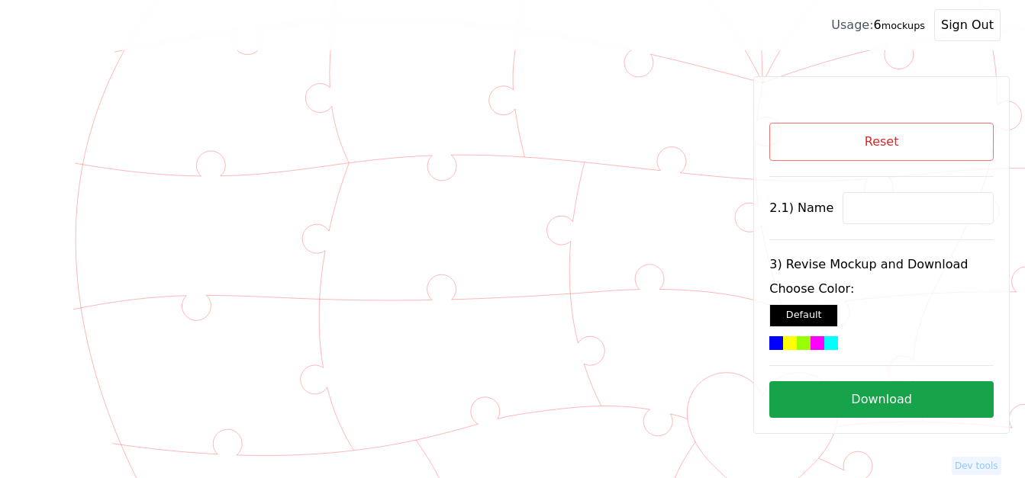
click at [864, 205] on input at bounding box center [917, 208] width 151 height 32
paste input "Grace & [PERSON_NAME]"
type input "Grace & [PERSON_NAME]"
click at [818, 339] on div at bounding box center [817, 343] width 14 height 14
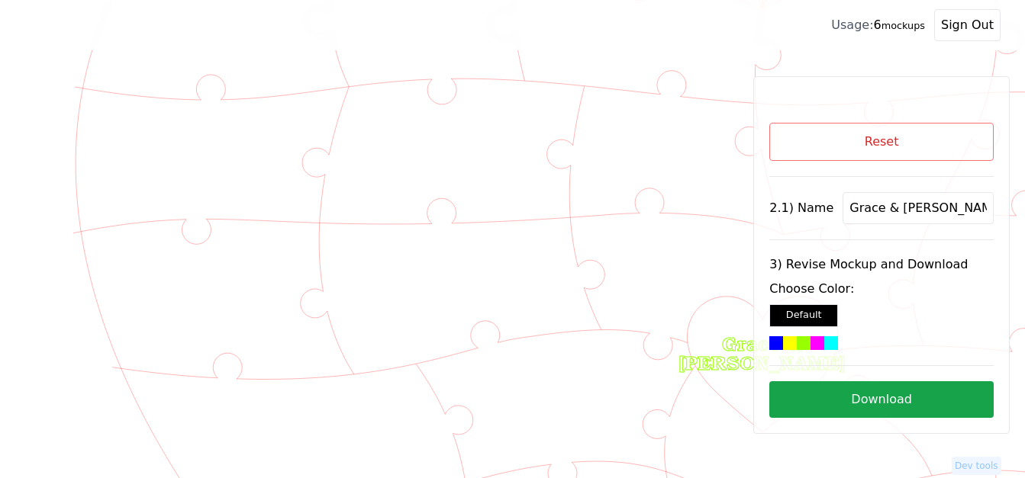
click at [835, 342] on div at bounding box center [831, 343] width 14 height 14
click at [823, 341] on div at bounding box center [806, 343] width 75 height 14
click at [828, 402] on button "Download" at bounding box center [881, 399] width 224 height 37
